Goal: Task Accomplishment & Management: Complete application form

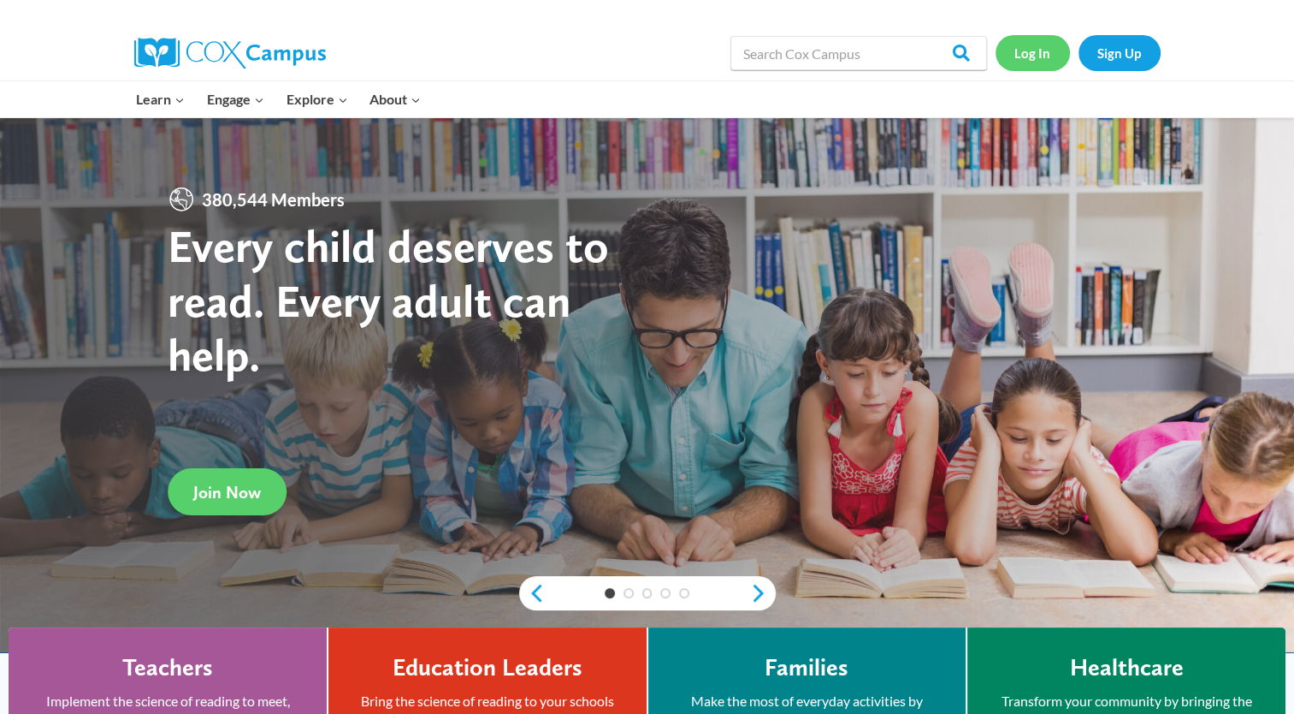
drag, startPoint x: 0, startPoint y: 0, endPoint x: 1014, endPoint y: 62, distance: 1015.7
click at [1014, 62] on link "Log In" at bounding box center [1033, 52] width 74 height 35
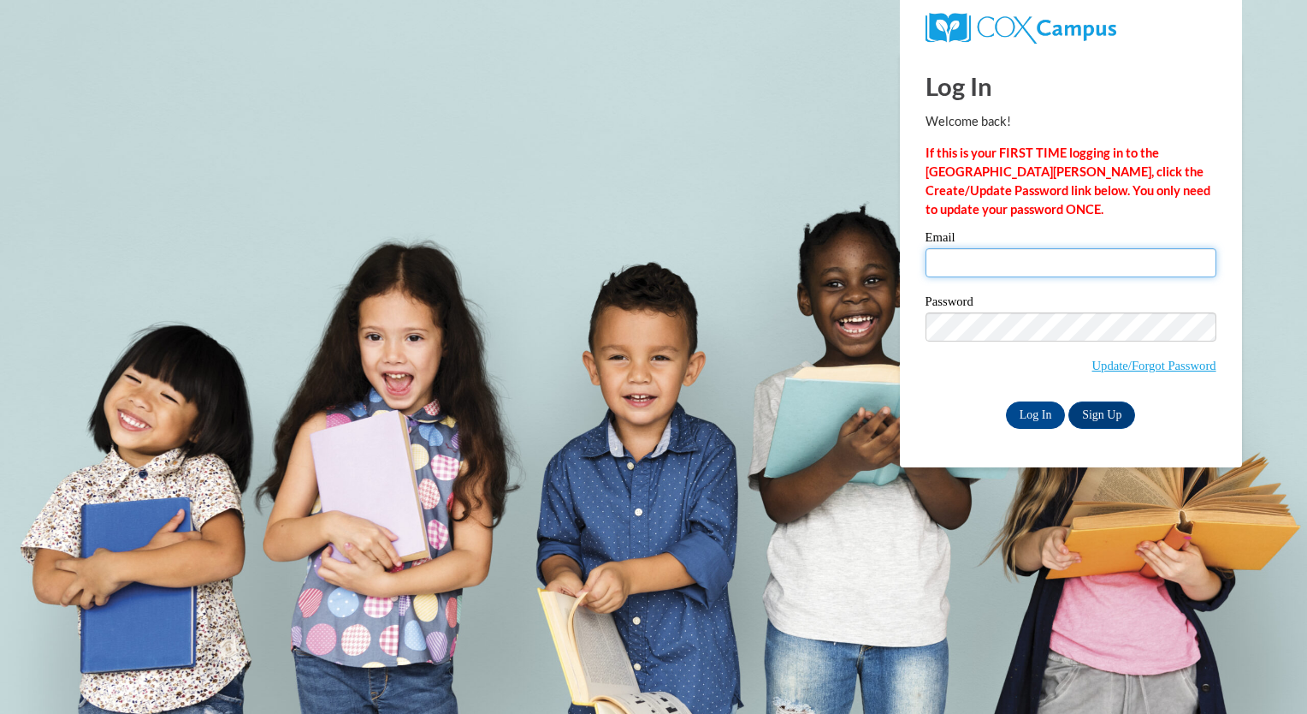
click at [1001, 270] on input "Email" at bounding box center [1071, 262] width 291 height 29
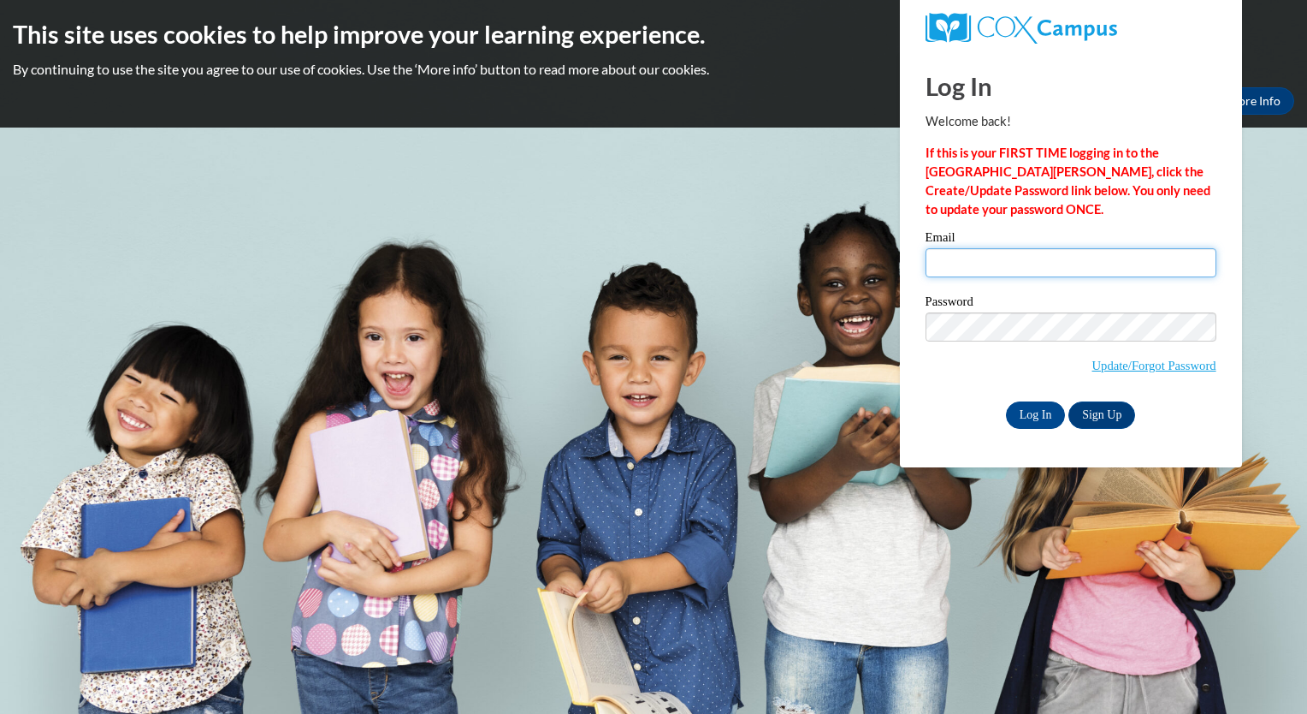
type input "maya.lampkin@iasmyrna.org"
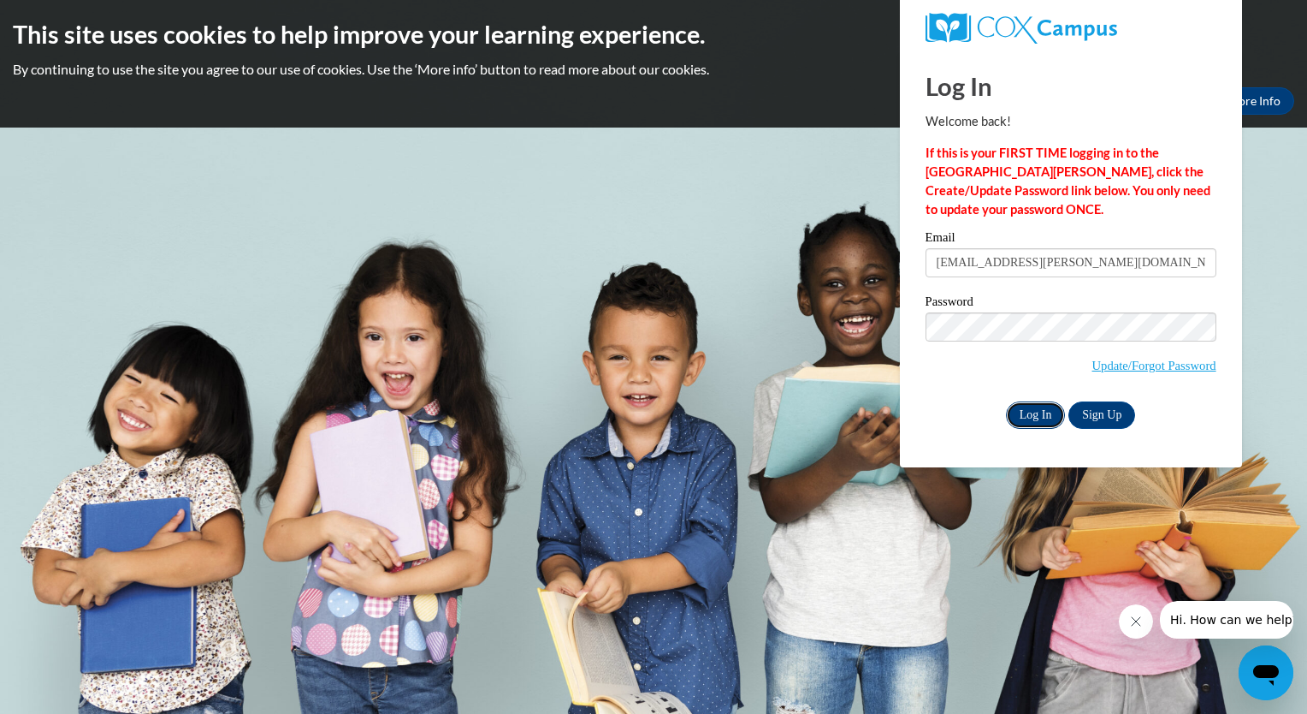
click at [1043, 419] on input "Log In" at bounding box center [1036, 414] width 60 height 27
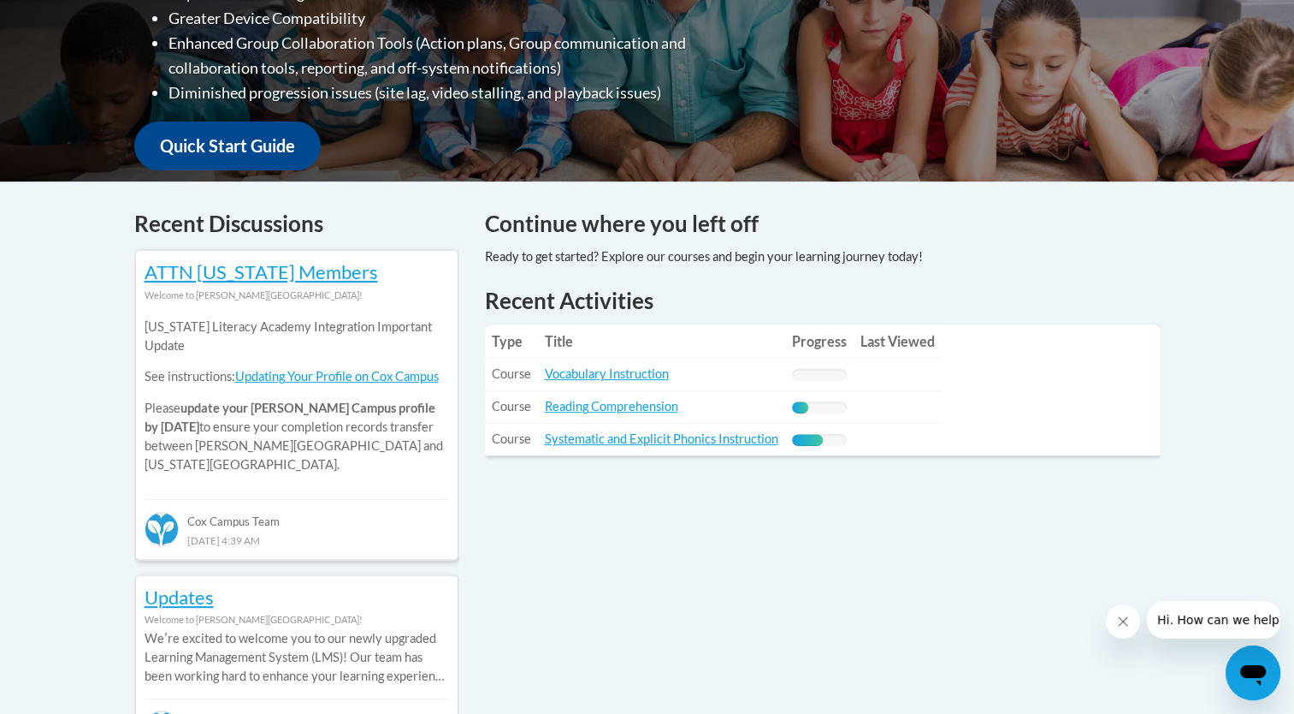
scroll to position [548, 0]
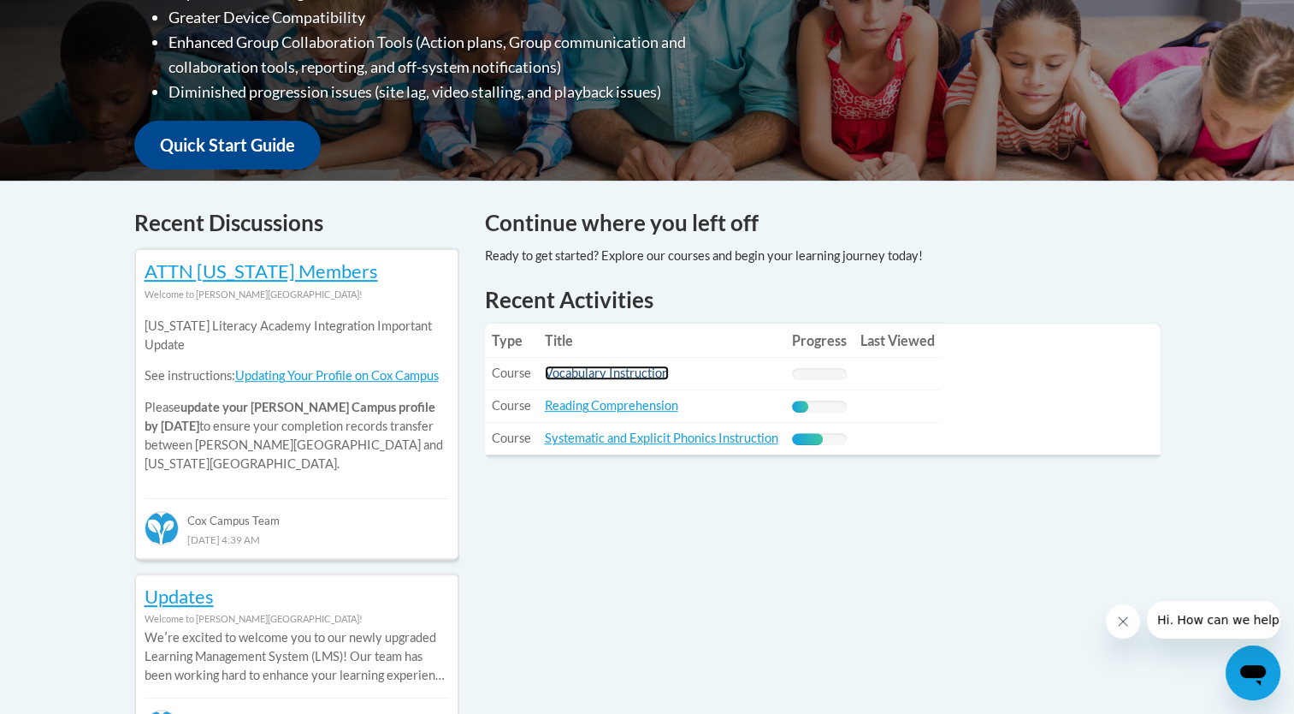
click at [630, 374] on link "Vocabulary Instruction" at bounding box center [607, 372] width 124 height 15
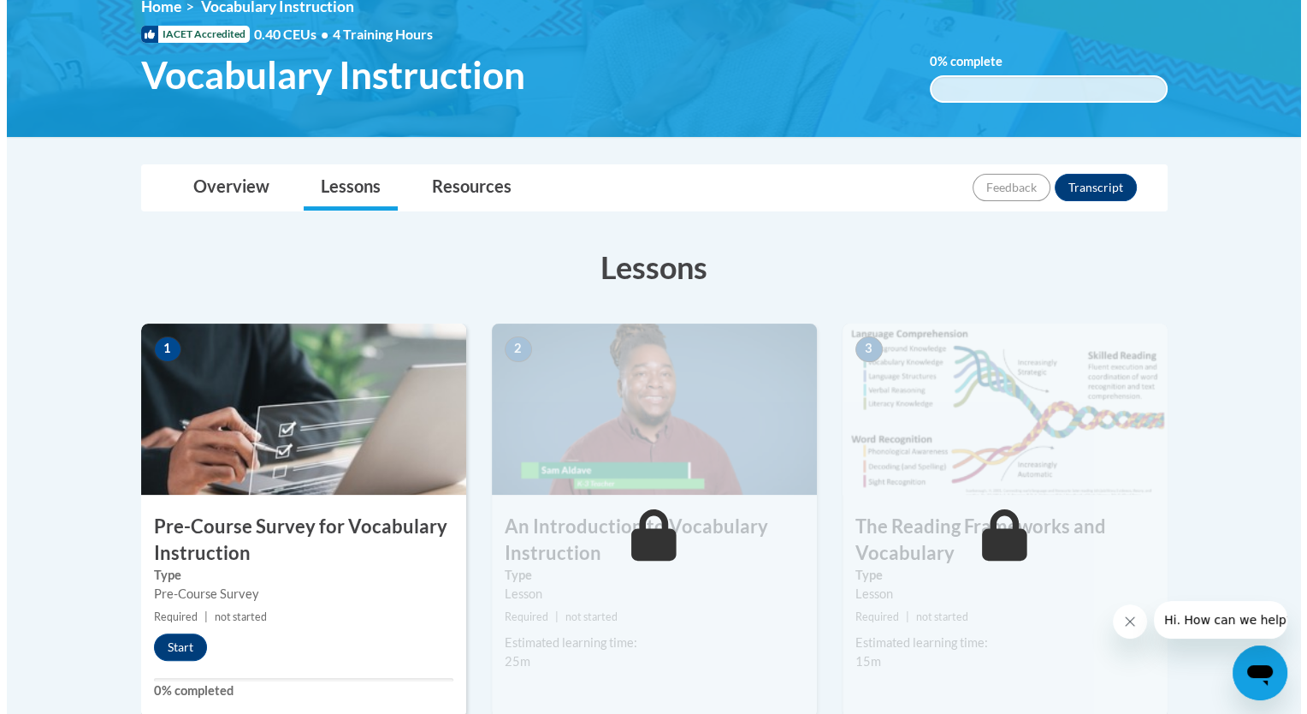
scroll to position [248, 0]
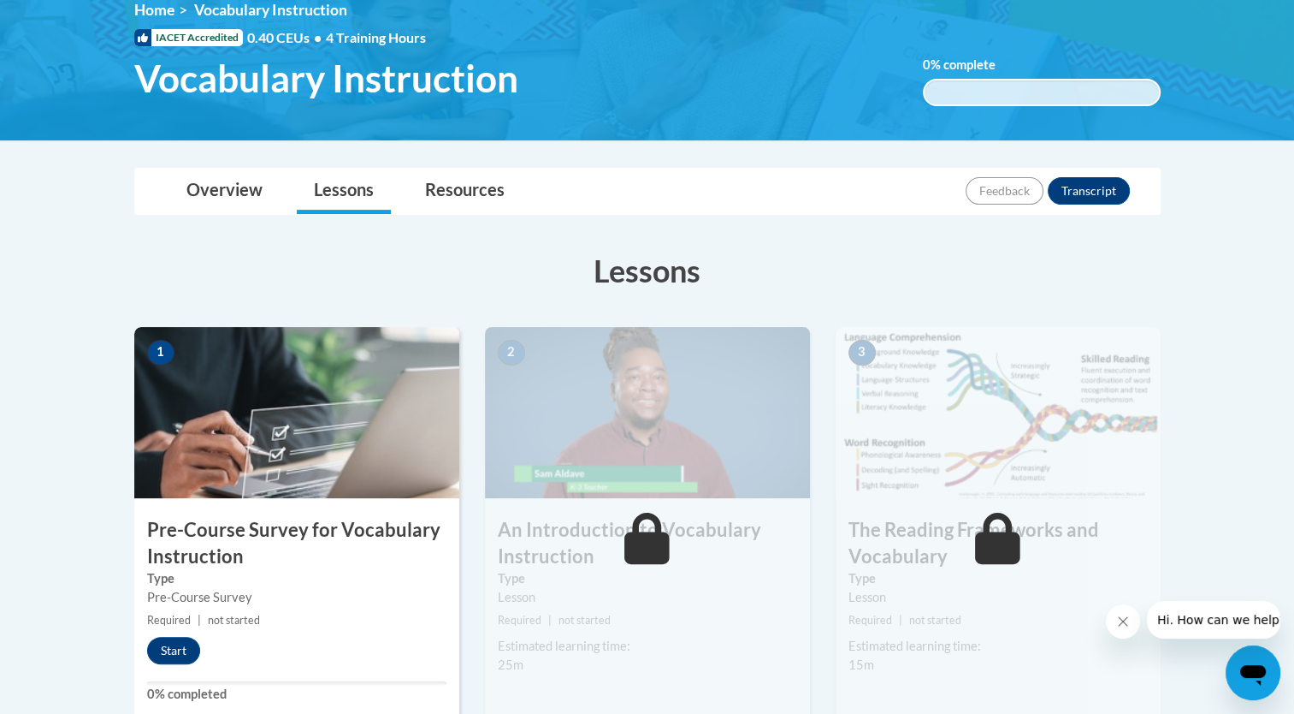
click at [281, 533] on h3 "Pre-Course Survey for Vocabulary Instruction" at bounding box center [296, 543] width 325 height 53
click at [182, 652] on button "Start" at bounding box center [173, 650] width 53 height 27
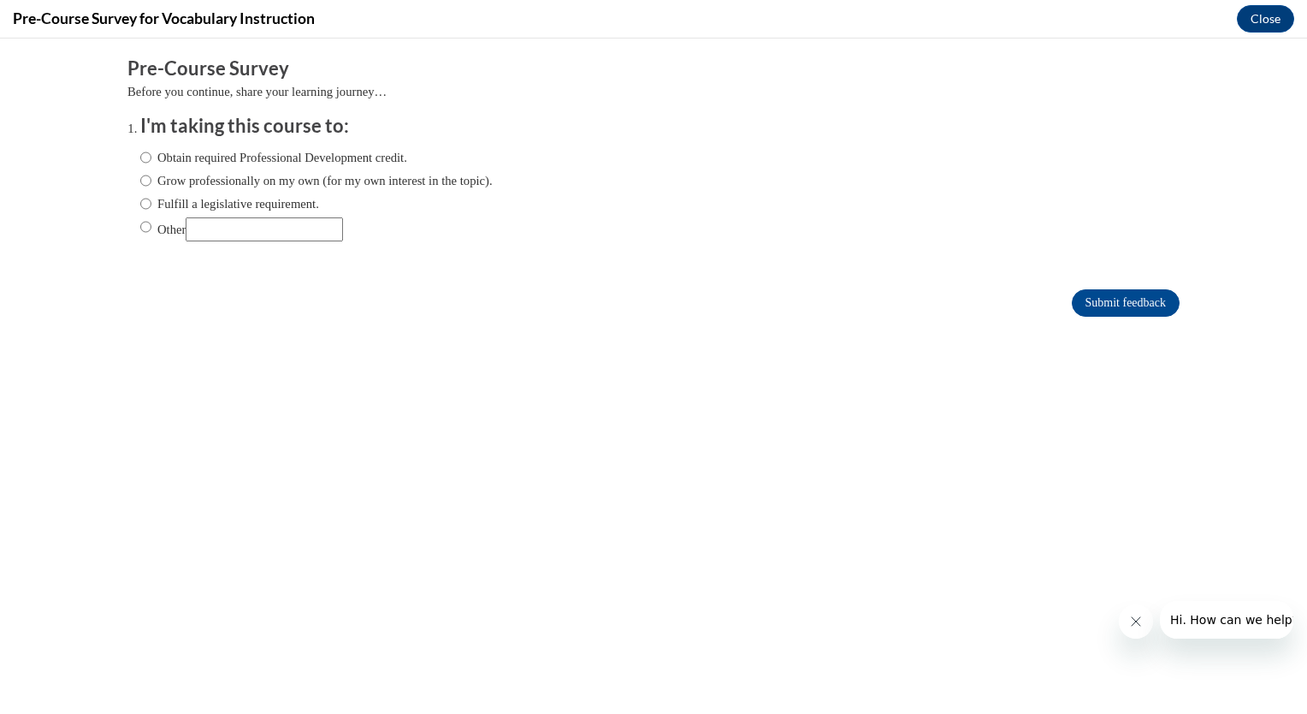
scroll to position [0, 0]
click at [221, 163] on label "Obtain required Professional Development credit." at bounding box center [273, 157] width 267 height 19
click at [151, 163] on input "Obtain required Professional Development credit." at bounding box center [145, 157] width 11 height 19
radio input "true"
click at [1075, 298] on input "Submit feedback" at bounding box center [1126, 302] width 108 height 27
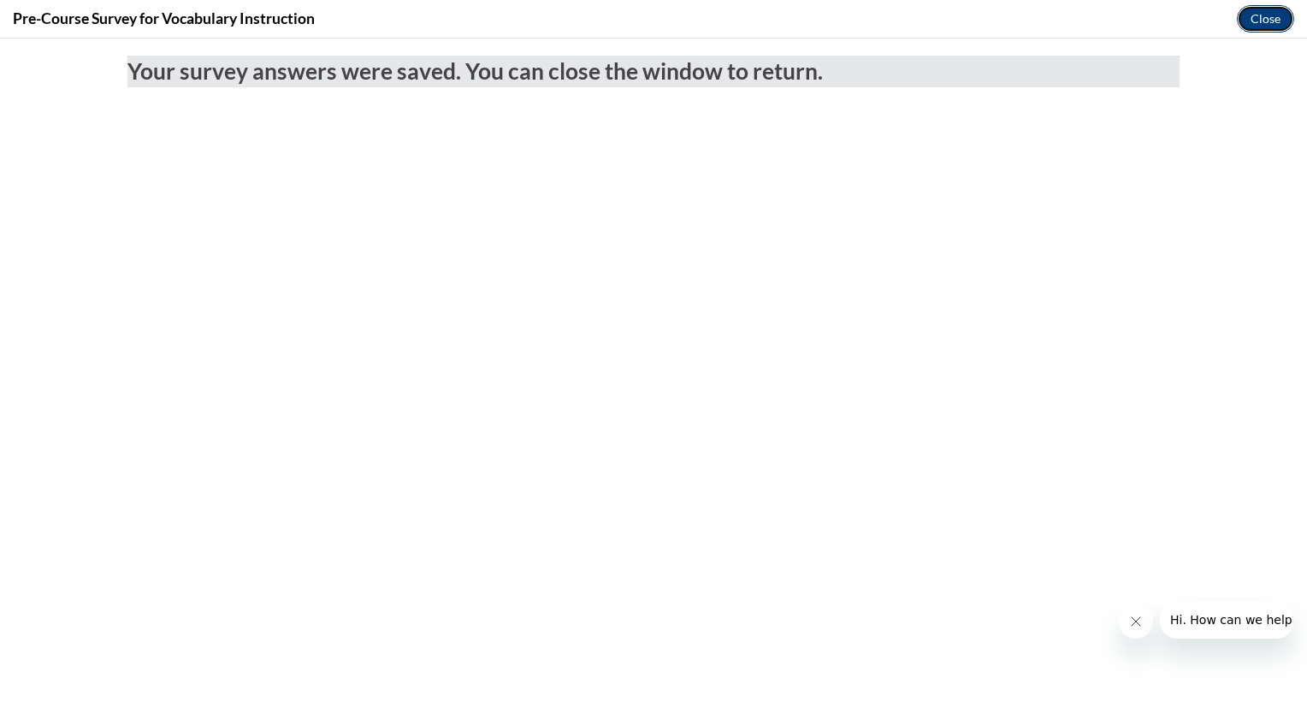
click at [1251, 23] on button "Close" at bounding box center [1265, 18] width 57 height 27
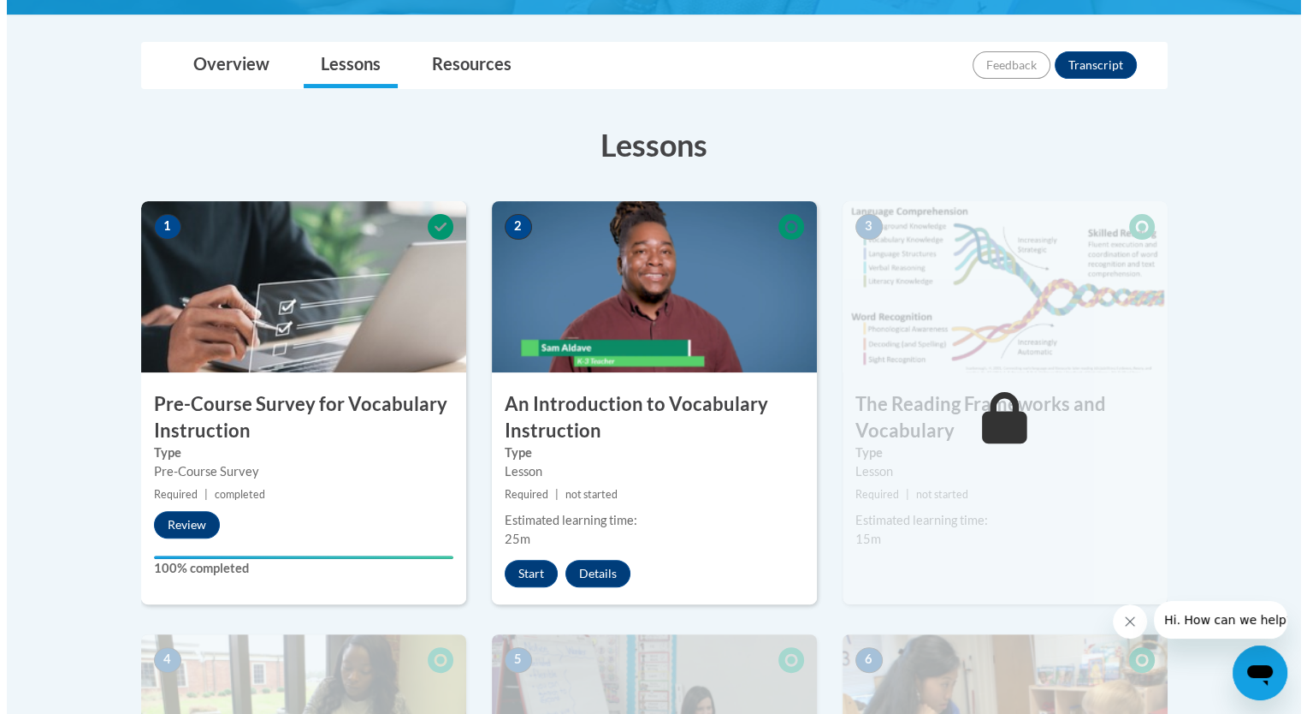
scroll to position [376, 0]
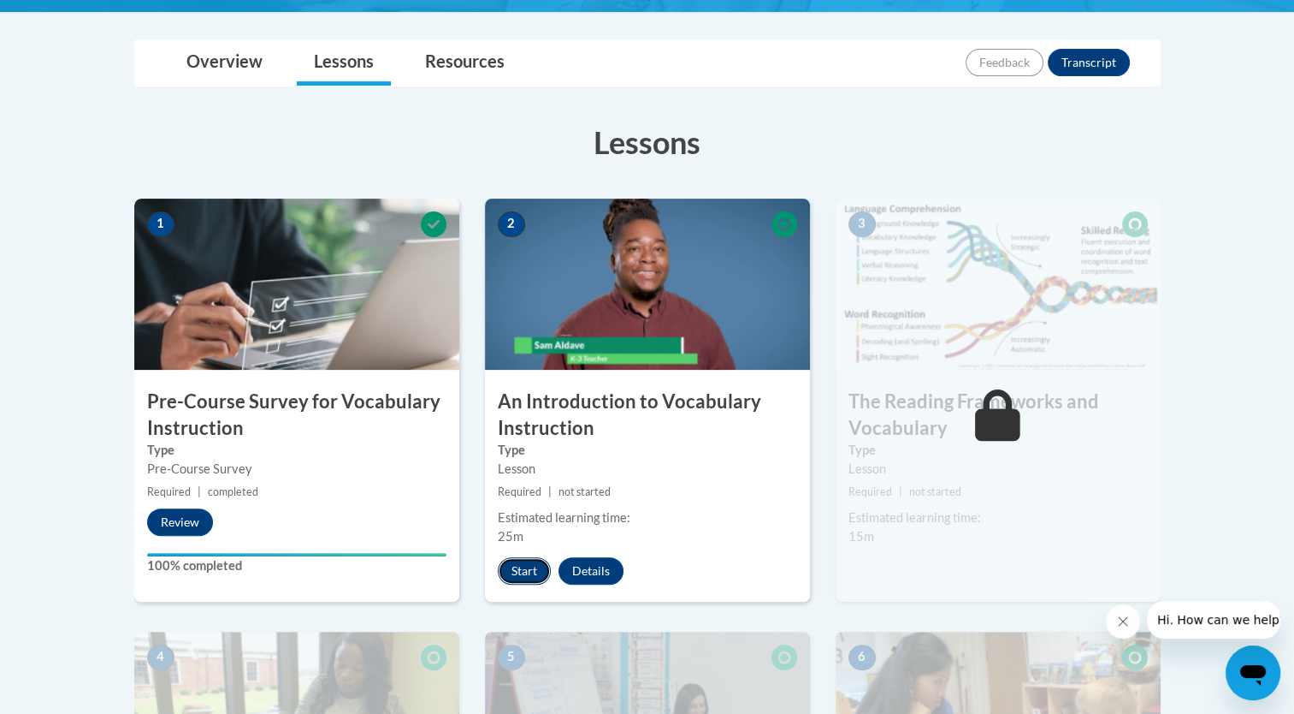
click at [522, 570] on button "Start" at bounding box center [524, 570] width 53 height 27
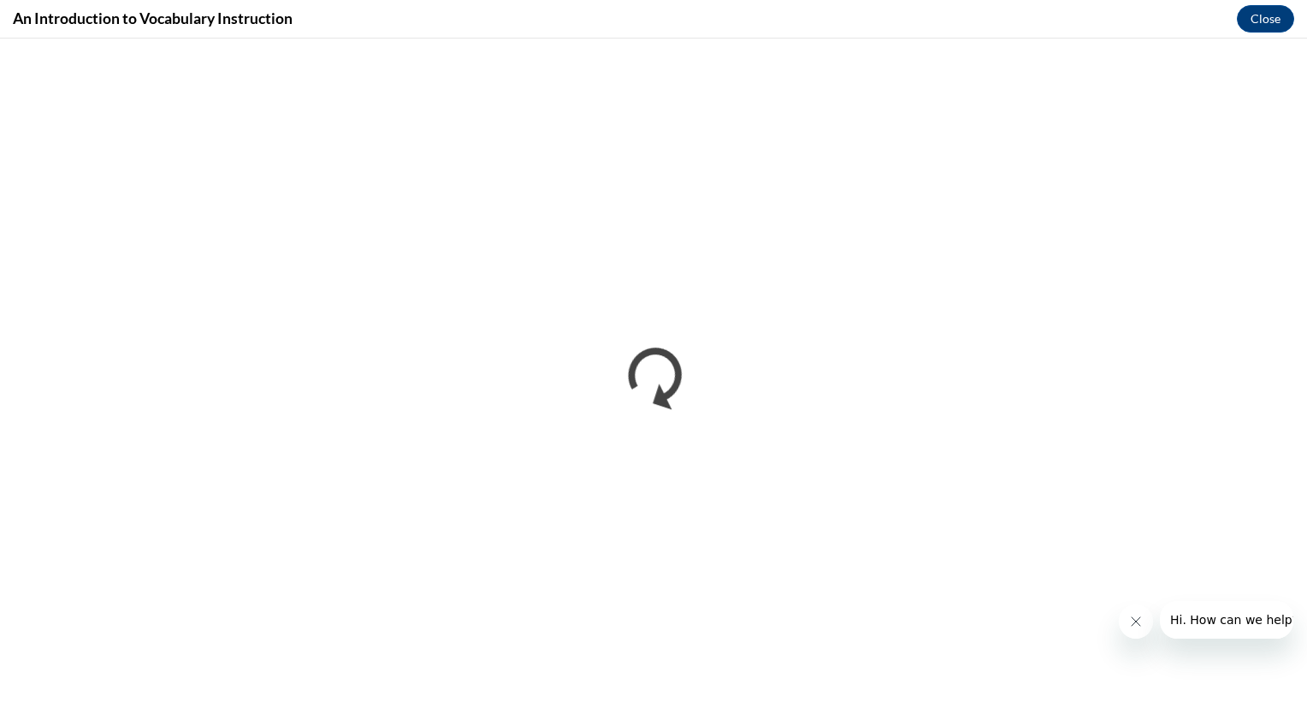
scroll to position [0, 0]
